Goal: Task Accomplishment & Management: Use online tool/utility

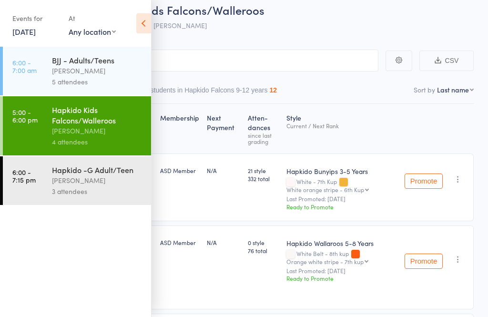
click at [91, 196] on div "3 attendees" at bounding box center [97, 191] width 91 height 11
click at [89, 180] on div "[PERSON_NAME]" at bounding box center [97, 180] width 91 height 11
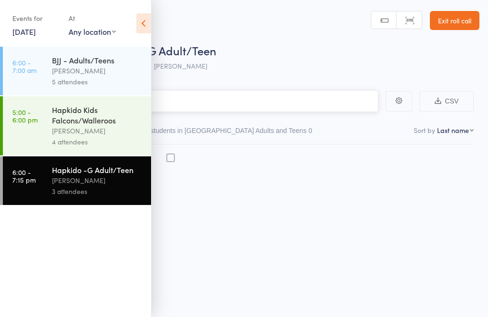
scroll to position [0, 0]
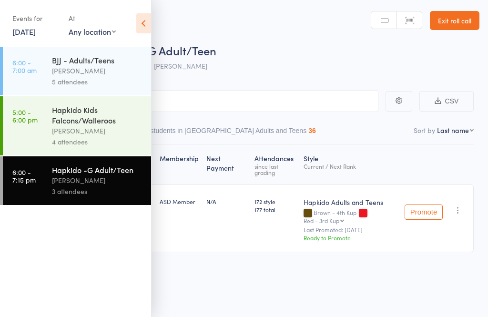
click at [448, 272] on div "Membership Next Payment Atten­dances since last grading Style Current / Next Ra…" at bounding box center [243, 219] width 459 height 150
click at [145, 25] on icon at bounding box center [143, 23] width 15 height 20
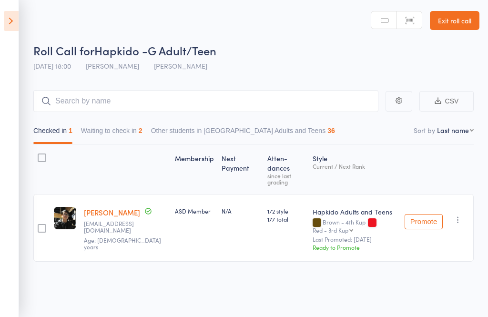
click at [457, 18] on link "Exit roll call" at bounding box center [455, 20] width 50 height 19
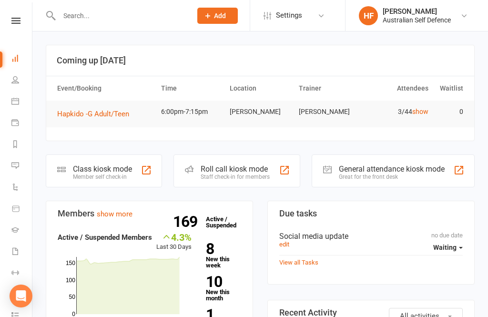
click at [122, 170] on div "Class kiosk mode" at bounding box center [102, 168] width 59 height 9
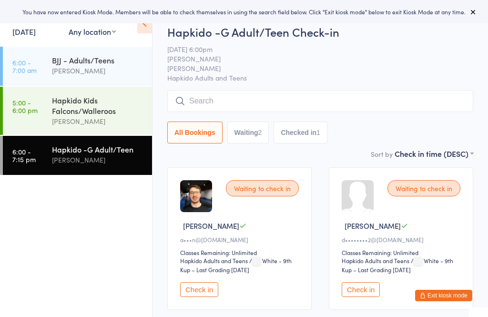
click at [238, 105] on input "search" at bounding box center [320, 101] width 306 height 22
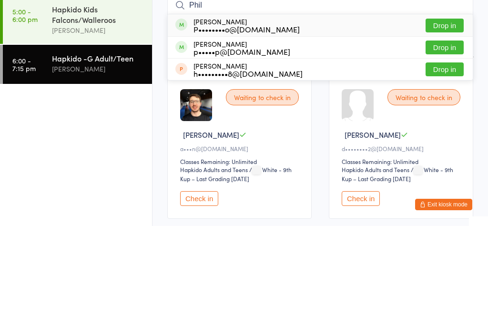
type input "Phil"
click at [456, 132] on button "Drop in" at bounding box center [445, 139] width 38 height 14
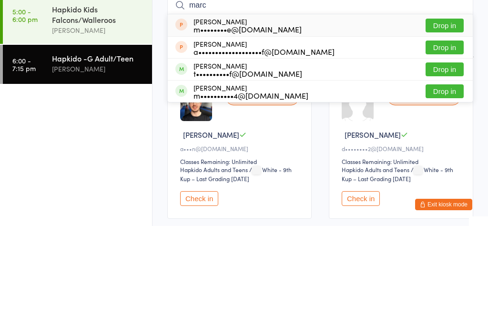
type input "marc"
click at [457, 153] on button "Drop in" at bounding box center [445, 160] width 38 height 14
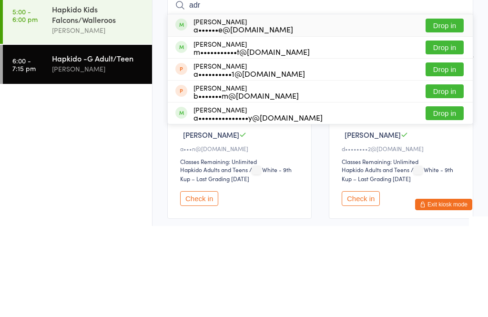
type input "adr"
click at [453, 110] on button "Drop in" at bounding box center [445, 117] width 38 height 14
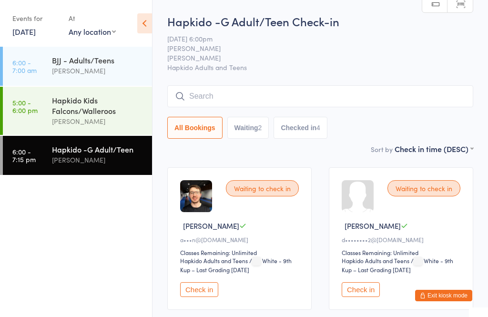
click at [291, 96] on input "search" at bounding box center [320, 96] width 306 height 22
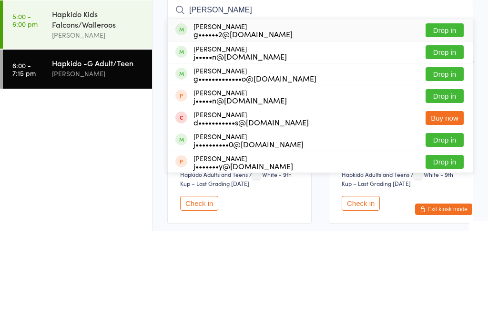
type input "[PERSON_NAME]"
click at [453, 153] on button "Drop in" at bounding box center [445, 160] width 38 height 14
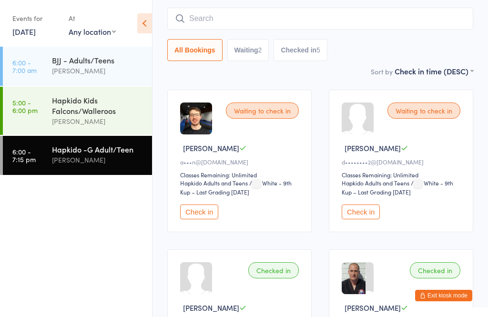
scroll to position [63, 0]
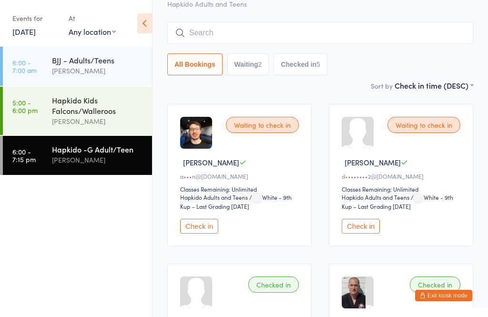
click at [404, 34] on input "search" at bounding box center [320, 33] width 306 height 22
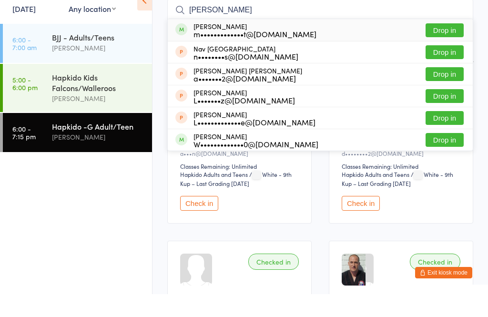
type input "[PERSON_NAME]"
click at [454, 46] on button "Drop in" at bounding box center [445, 53] width 38 height 14
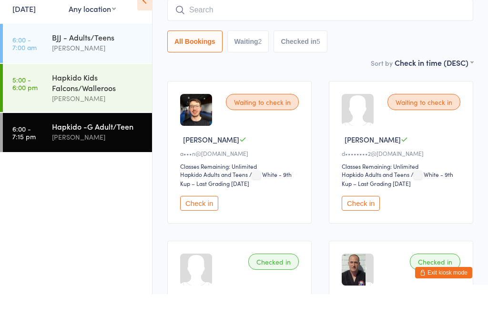
scroll to position [86, 0]
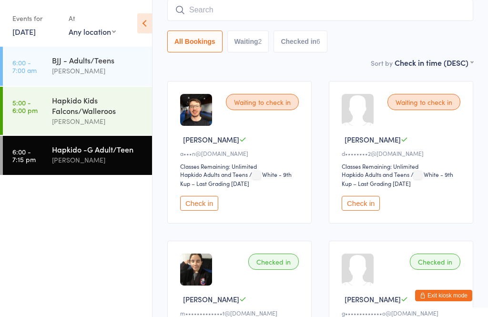
click at [281, 20] on input "search" at bounding box center [320, 10] width 306 height 22
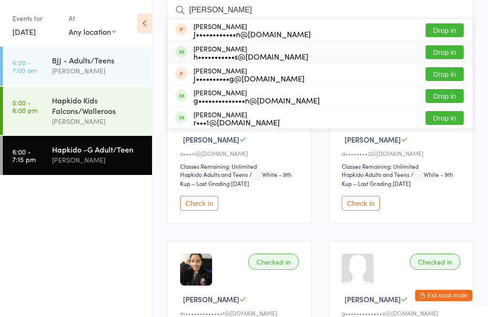
type input "[PERSON_NAME]"
click at [251, 56] on div "h•••••••••••s@[DOMAIN_NAME]" at bounding box center [250, 56] width 115 height 8
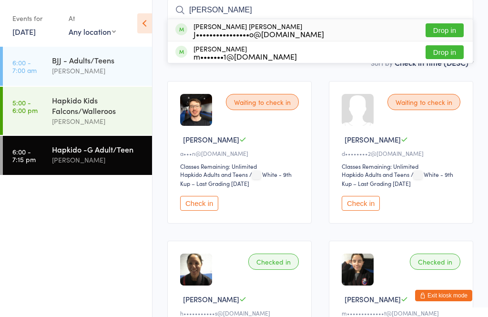
type input "[PERSON_NAME]"
click at [294, 36] on div "J••••••••••••••••o@[DOMAIN_NAME]" at bounding box center [258, 34] width 131 height 8
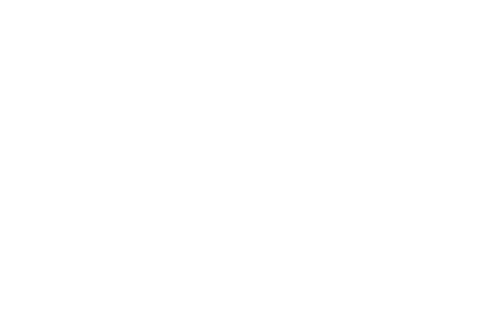
scroll to position [0, 0]
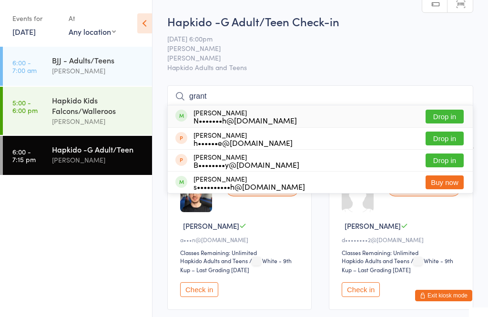
type input "grant"
click at [253, 116] on div "N•••••••h@[DOMAIN_NAME]" at bounding box center [244, 120] width 103 height 8
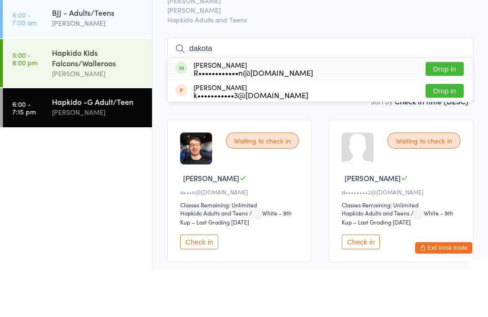
type input "dakota"
click at [455, 110] on button "Drop in" at bounding box center [445, 117] width 38 height 14
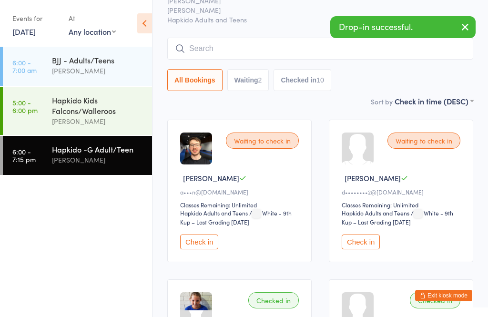
click at [303, 51] on input "search" at bounding box center [320, 49] width 306 height 22
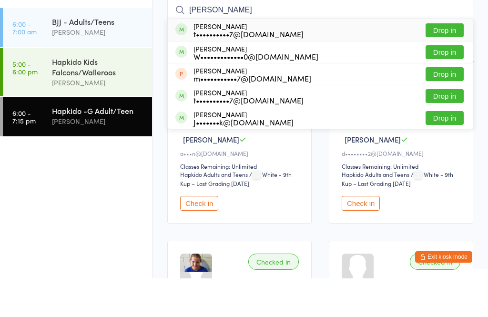
type input "[PERSON_NAME]"
click at [465, 58] on div "[PERSON_NAME] t••••••••••7@[DOMAIN_NAME] Drop in" at bounding box center [320, 69] width 305 height 22
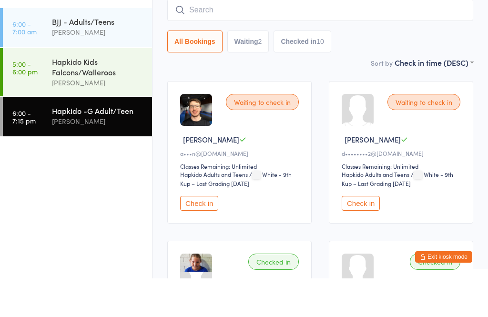
click at [455, 38] on div "All Bookings Waiting 2 Checked in 10" at bounding box center [320, 64] width 306 height 53
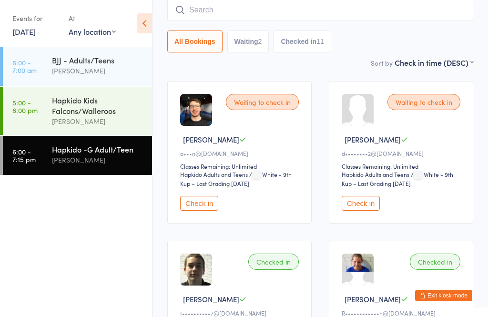
click at [244, 15] on input "search" at bounding box center [320, 10] width 306 height 22
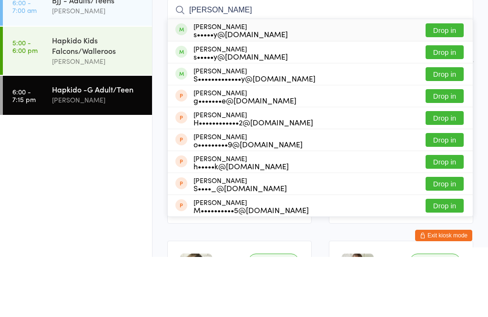
scroll to position [21, 0]
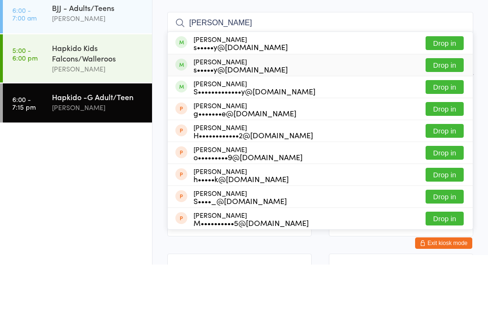
type input "[PERSON_NAME]"
click at [453, 111] on button "Drop in" at bounding box center [445, 118] width 38 height 14
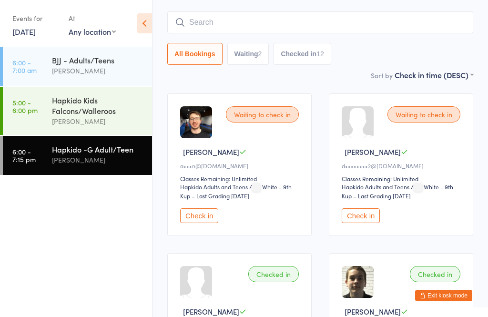
click at [222, 24] on input "search" at bounding box center [320, 22] width 306 height 22
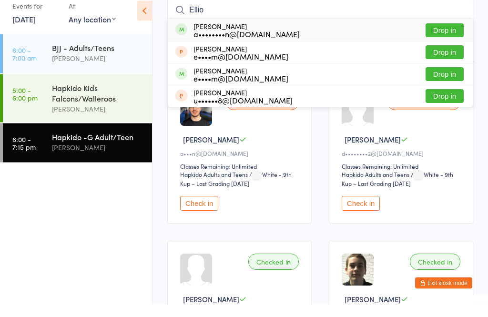
type input "Ellio"
click at [442, 36] on button "Drop in" at bounding box center [445, 43] width 38 height 14
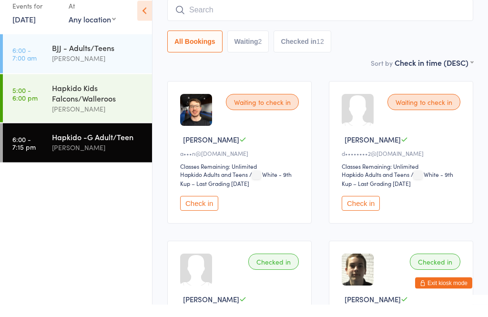
scroll to position [86, 0]
